Goal: Task Accomplishment & Management: Use online tool/utility

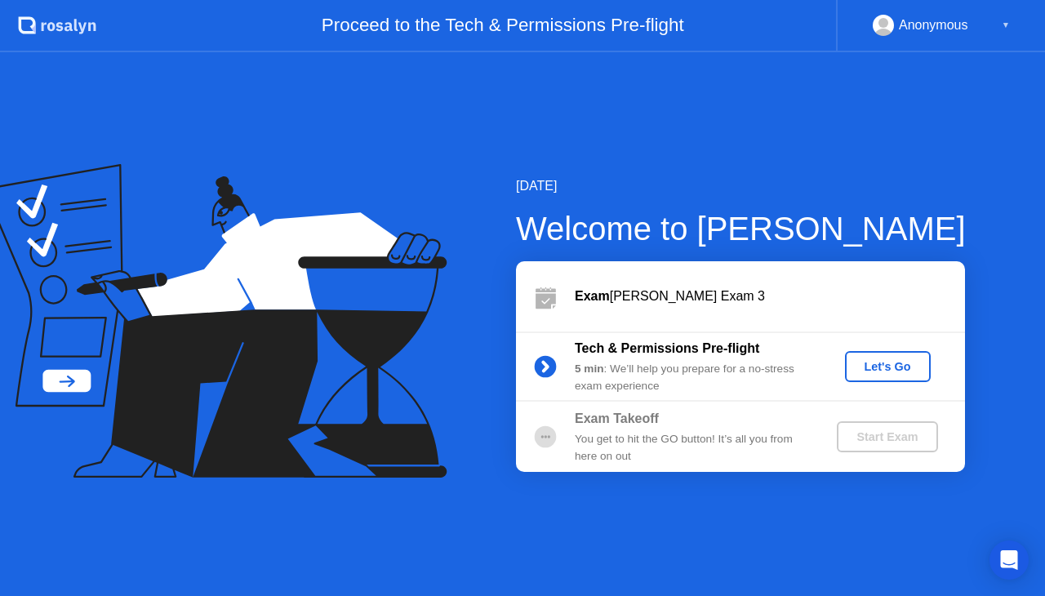
click at [664, 291] on div "Exam [PERSON_NAME] Exam 3" at bounding box center [770, 296] width 390 height 20
click at [887, 360] on div "Let's Go" at bounding box center [887, 366] width 73 height 13
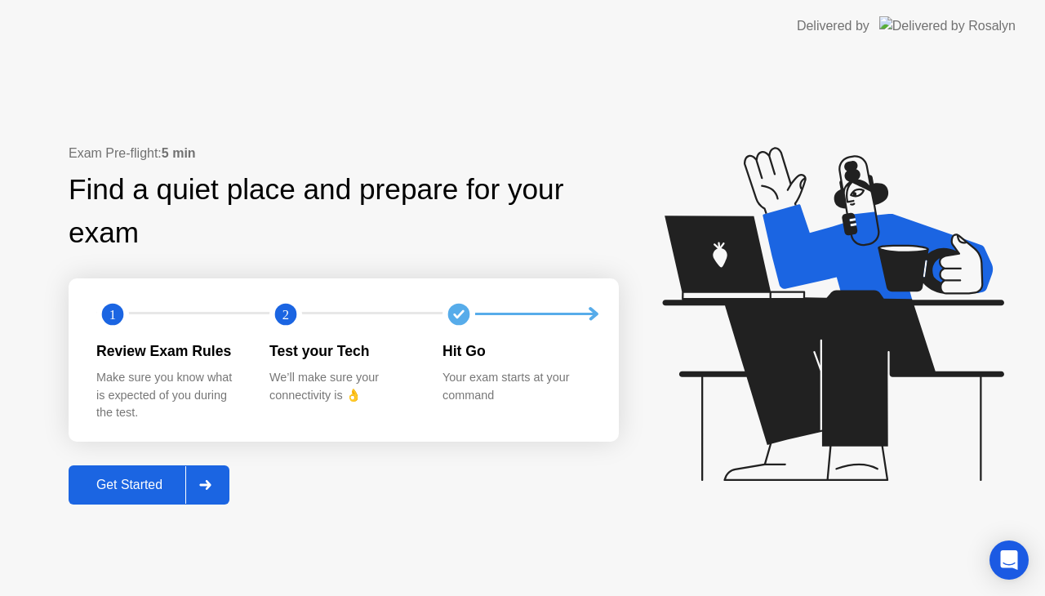
click at [141, 486] on div "Get Started" at bounding box center [129, 484] width 112 height 15
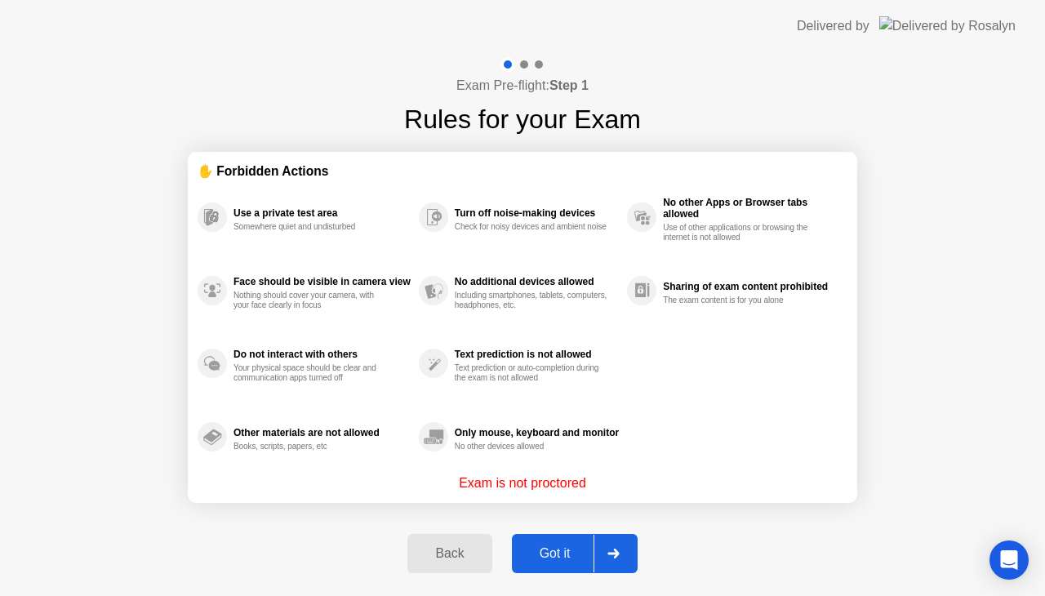
click at [571, 553] on div "Got it" at bounding box center [555, 553] width 77 height 15
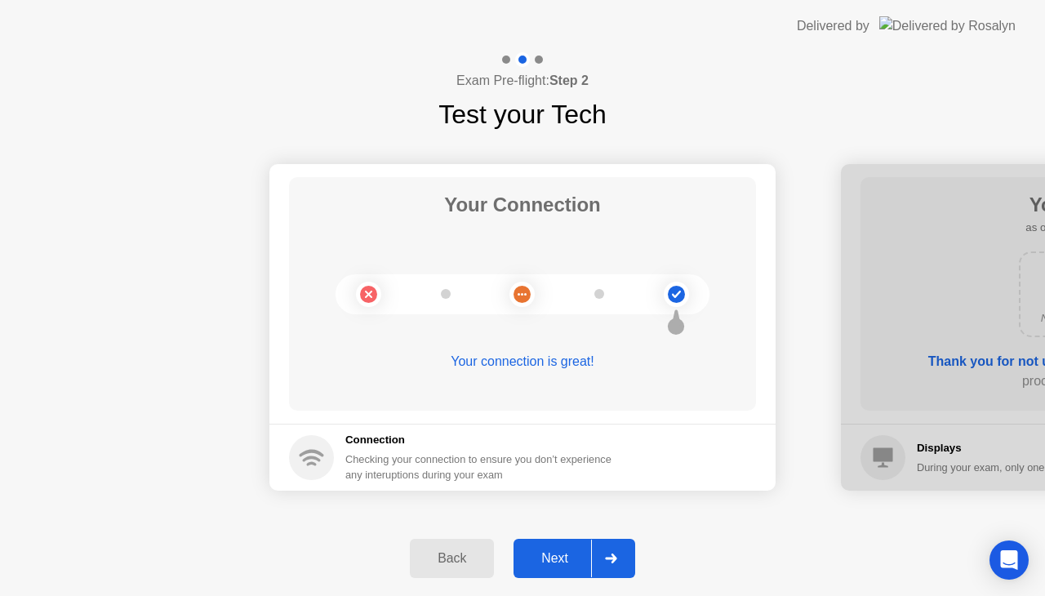
click at [571, 553] on div "Next" at bounding box center [554, 558] width 73 height 15
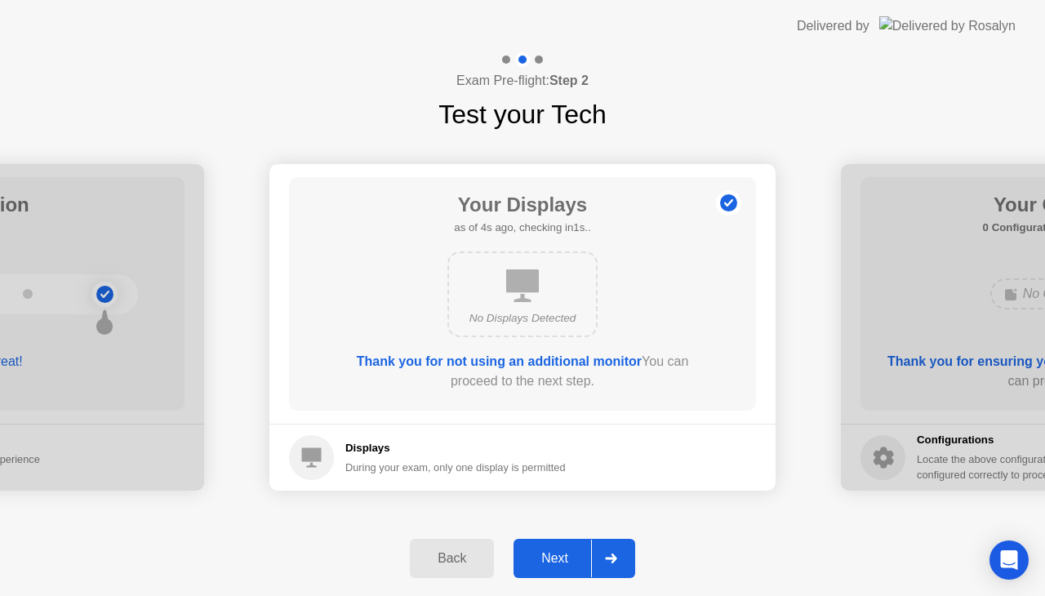
click at [571, 553] on div "Next" at bounding box center [554, 558] width 73 height 15
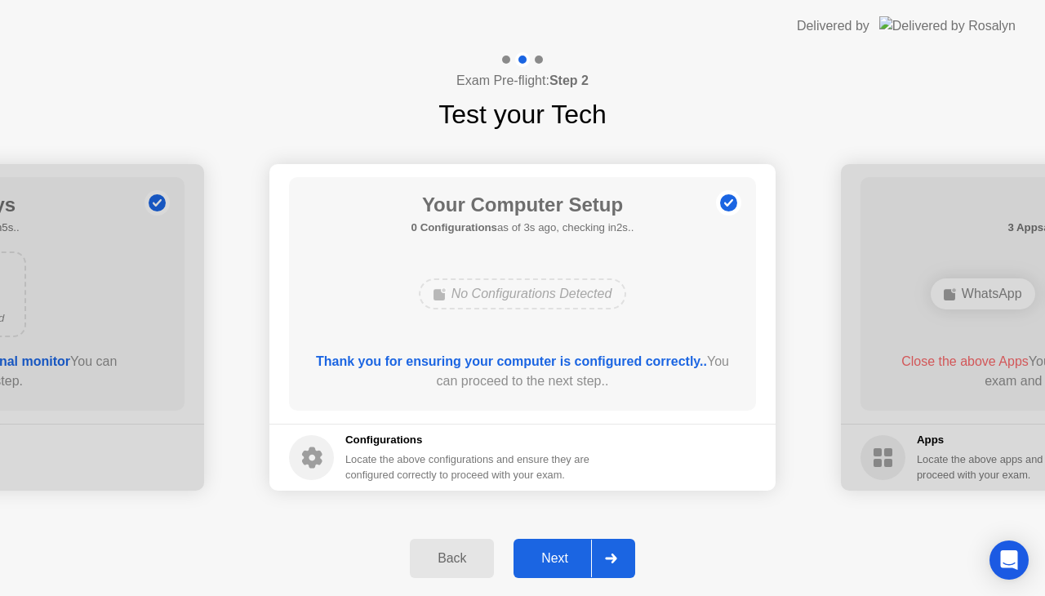
click at [571, 553] on div "Next" at bounding box center [554, 558] width 73 height 15
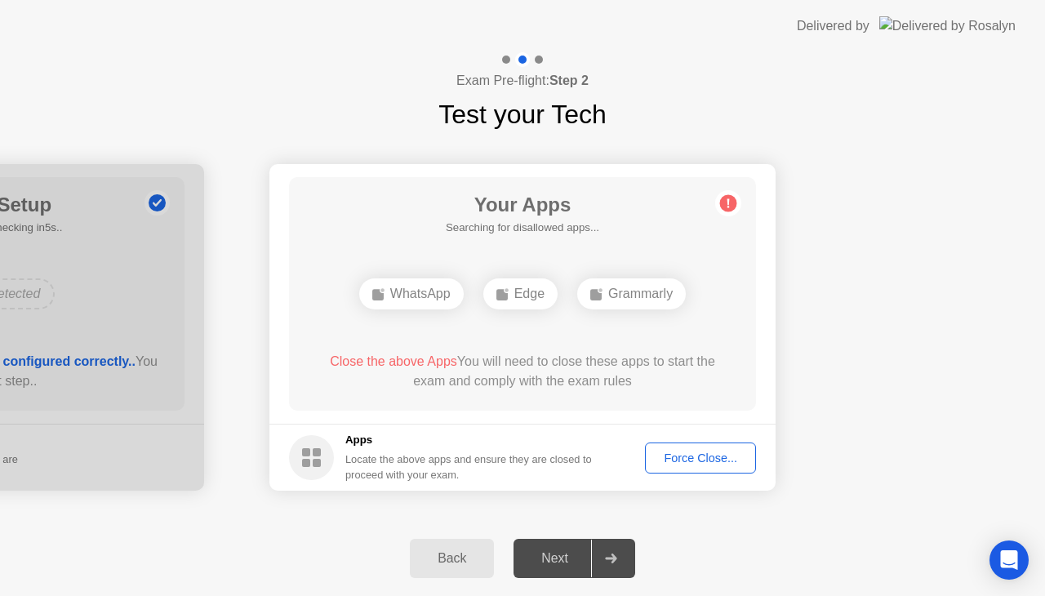
click at [696, 452] on div "Force Close..." at bounding box center [701, 457] width 100 height 13
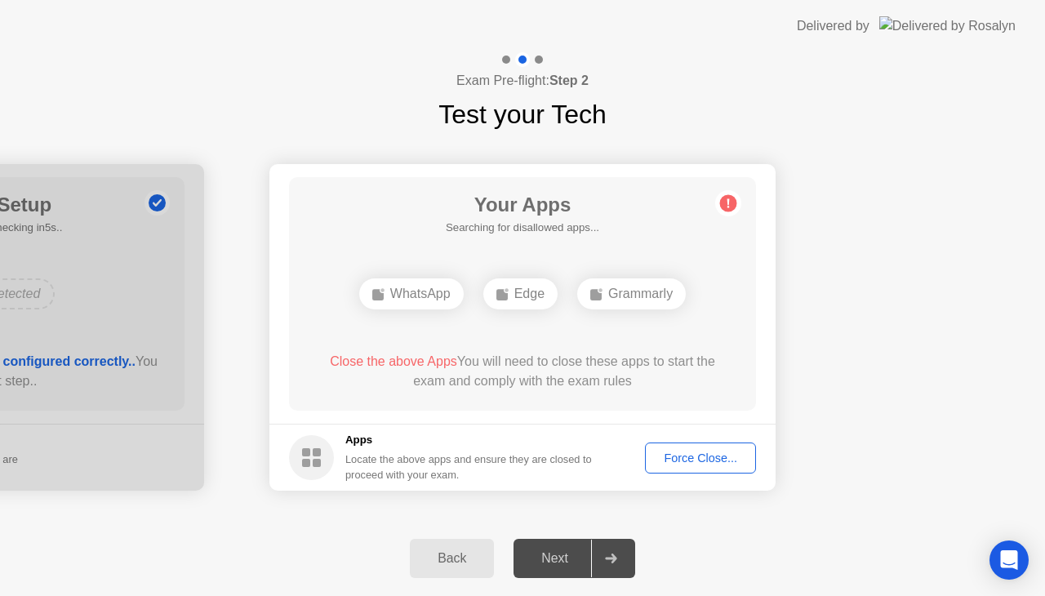
click at [691, 459] on div "Force Close..." at bounding box center [701, 457] width 100 height 13
click at [683, 460] on div "Force Close..." at bounding box center [701, 457] width 100 height 13
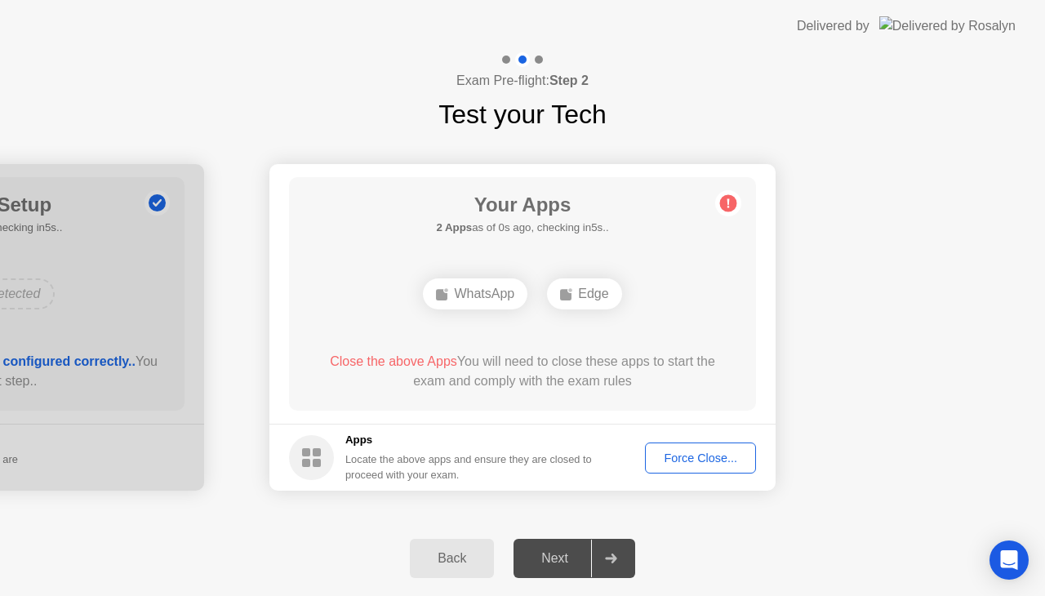
click at [549, 553] on div "Next" at bounding box center [554, 558] width 73 height 15
click at [680, 457] on div "Force Close..." at bounding box center [701, 457] width 100 height 13
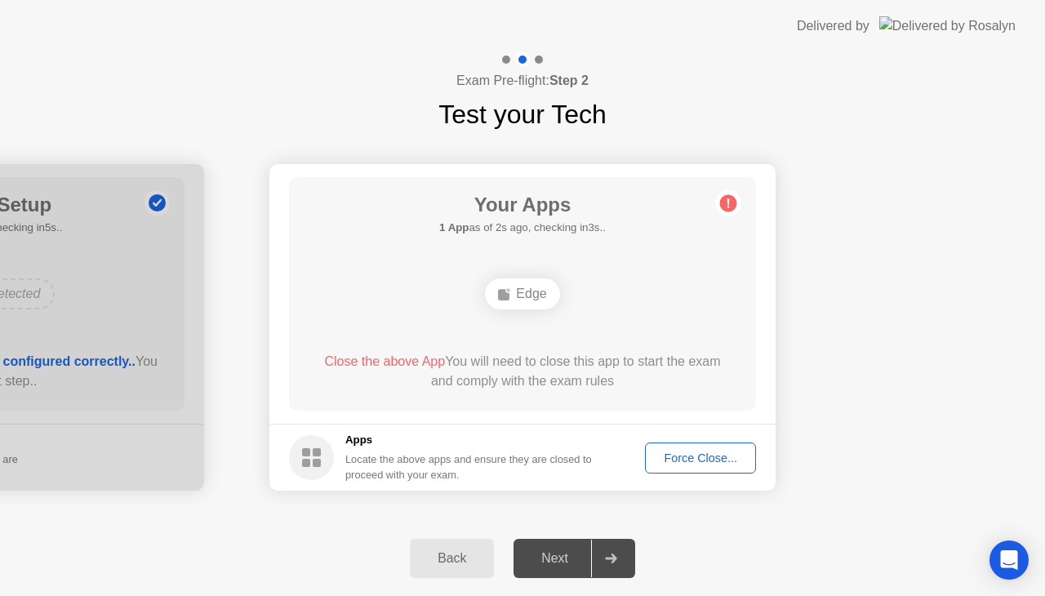
click at [557, 561] on div "Next" at bounding box center [554, 558] width 73 height 15
click at [702, 462] on div "Force Close..." at bounding box center [701, 457] width 100 height 13
click at [715, 446] on button "Force Close..." at bounding box center [700, 457] width 111 height 31
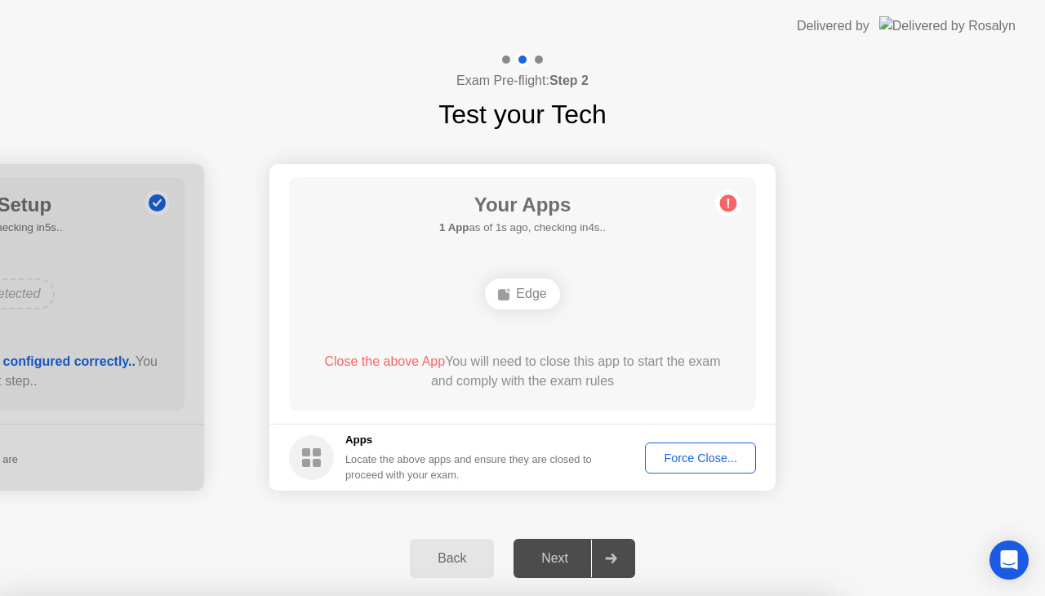
click at [689, 451] on div "Force Close..." at bounding box center [701, 457] width 100 height 13
click at [823, 556] on div "Back Next" at bounding box center [522, 558] width 1045 height 75
click at [708, 457] on div "Force Close..." at bounding box center [701, 457] width 100 height 13
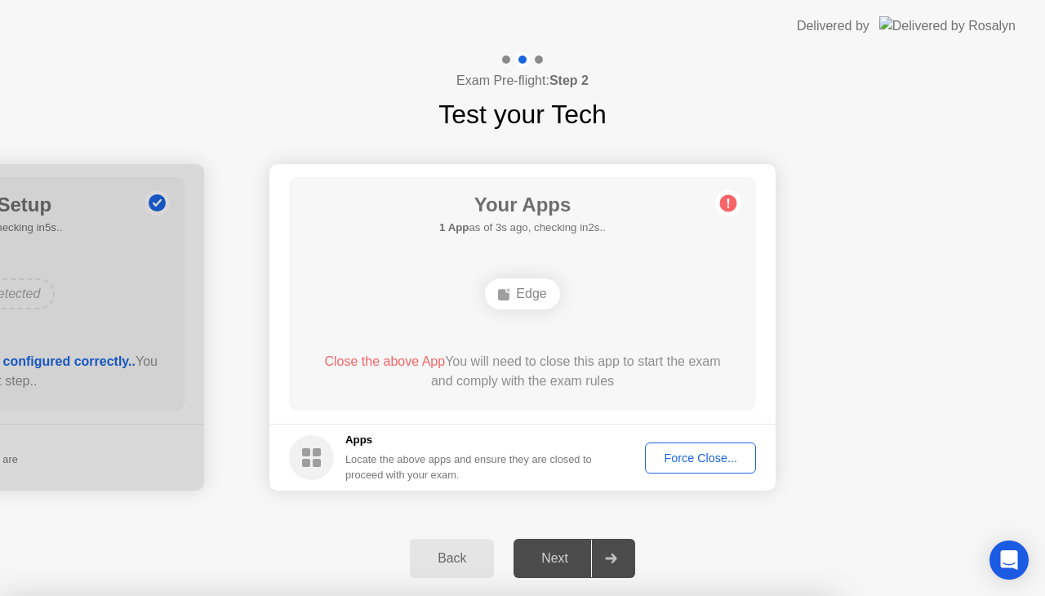
click at [519, 302] on div "Edge" at bounding box center [522, 293] width 74 height 31
